Goal: Navigation & Orientation: Find specific page/section

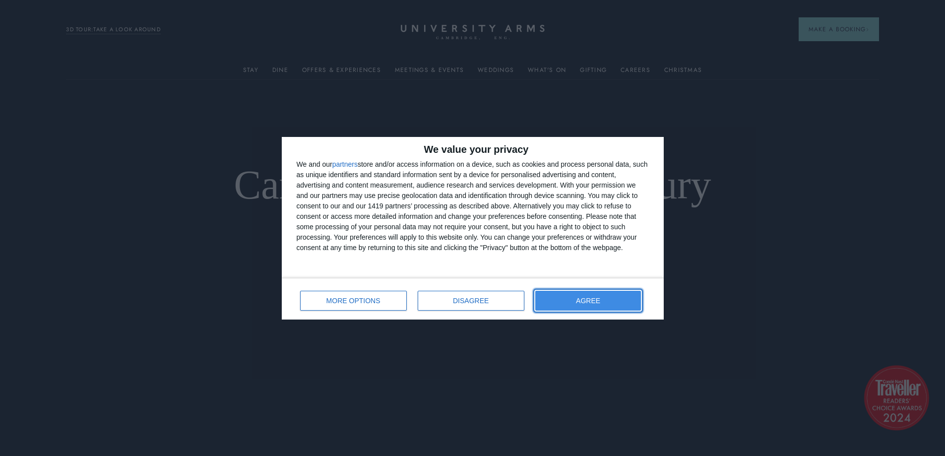
click at [572, 294] on button "AGREE" at bounding box center [588, 301] width 106 height 20
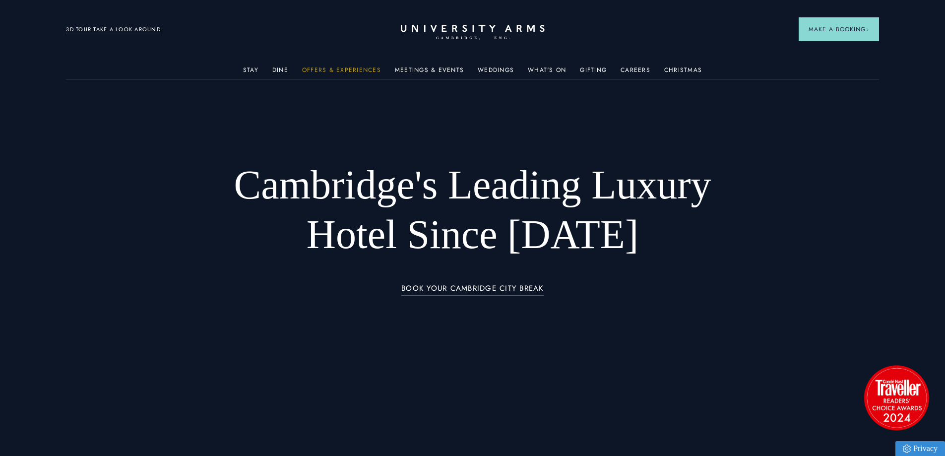
click at [338, 71] on link "Offers & Experiences" at bounding box center [341, 72] width 79 height 13
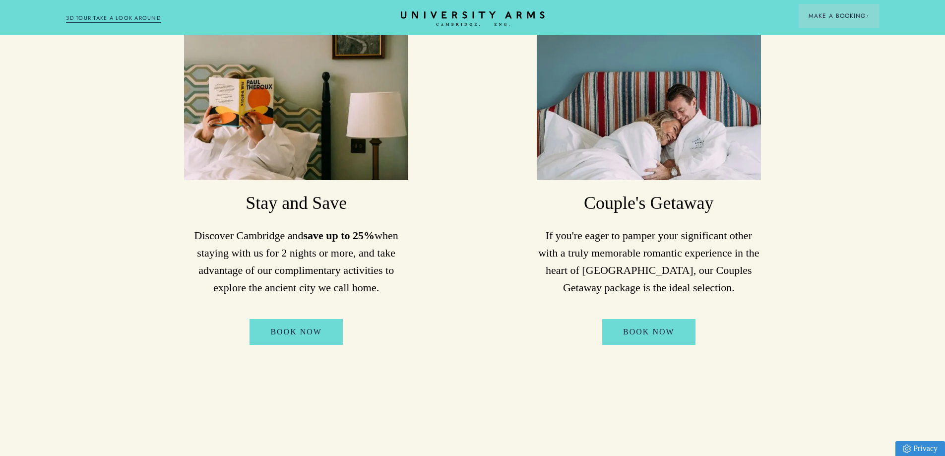
scroll to position [347, 0]
